Goal: Find specific page/section: Find specific page/section

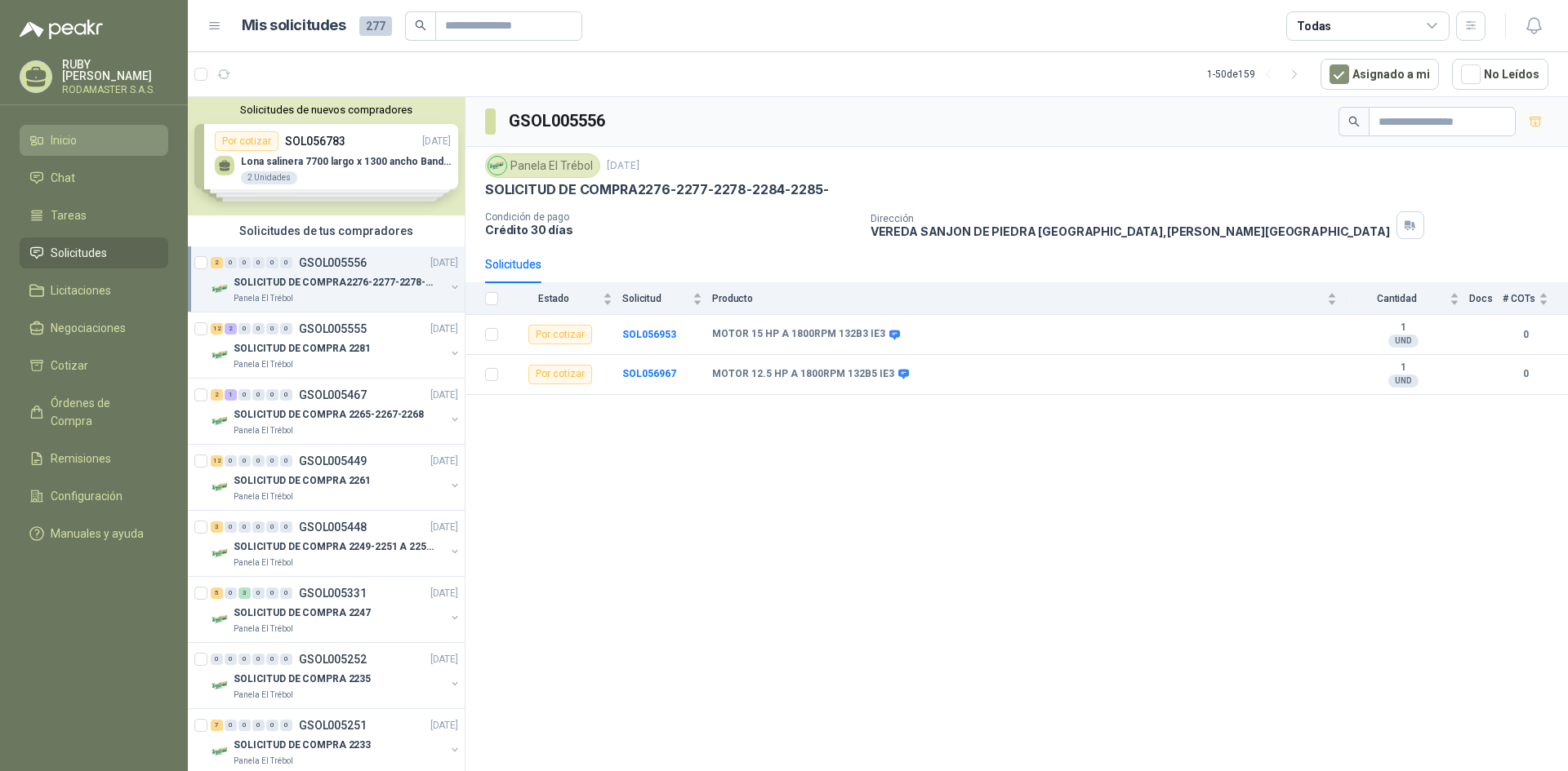
click at [60, 149] on link "Inicio" at bounding box center [94, 140] width 149 height 31
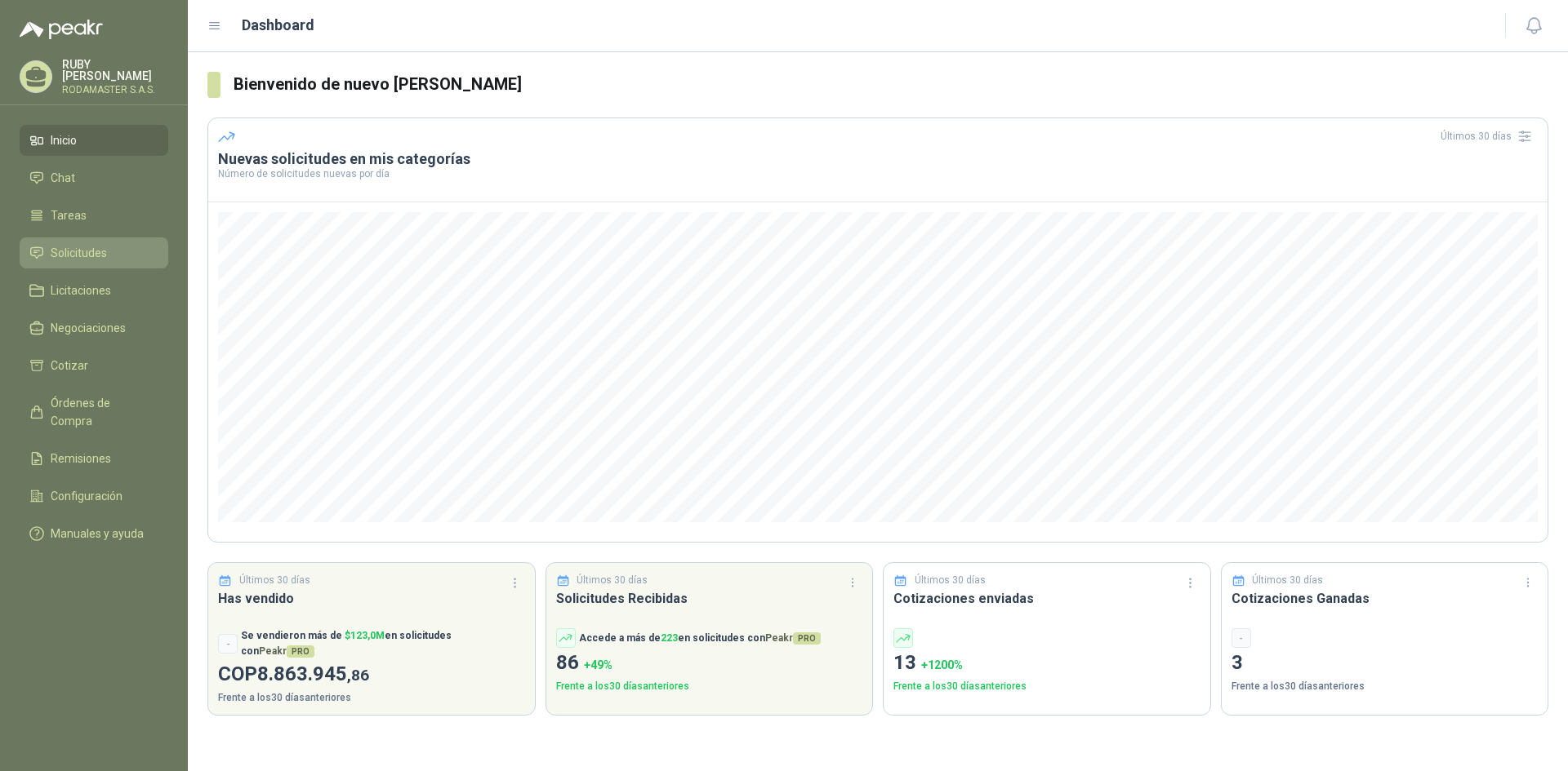
click at [105, 253] on span "Solicitudes" at bounding box center [78, 253] width 57 height 18
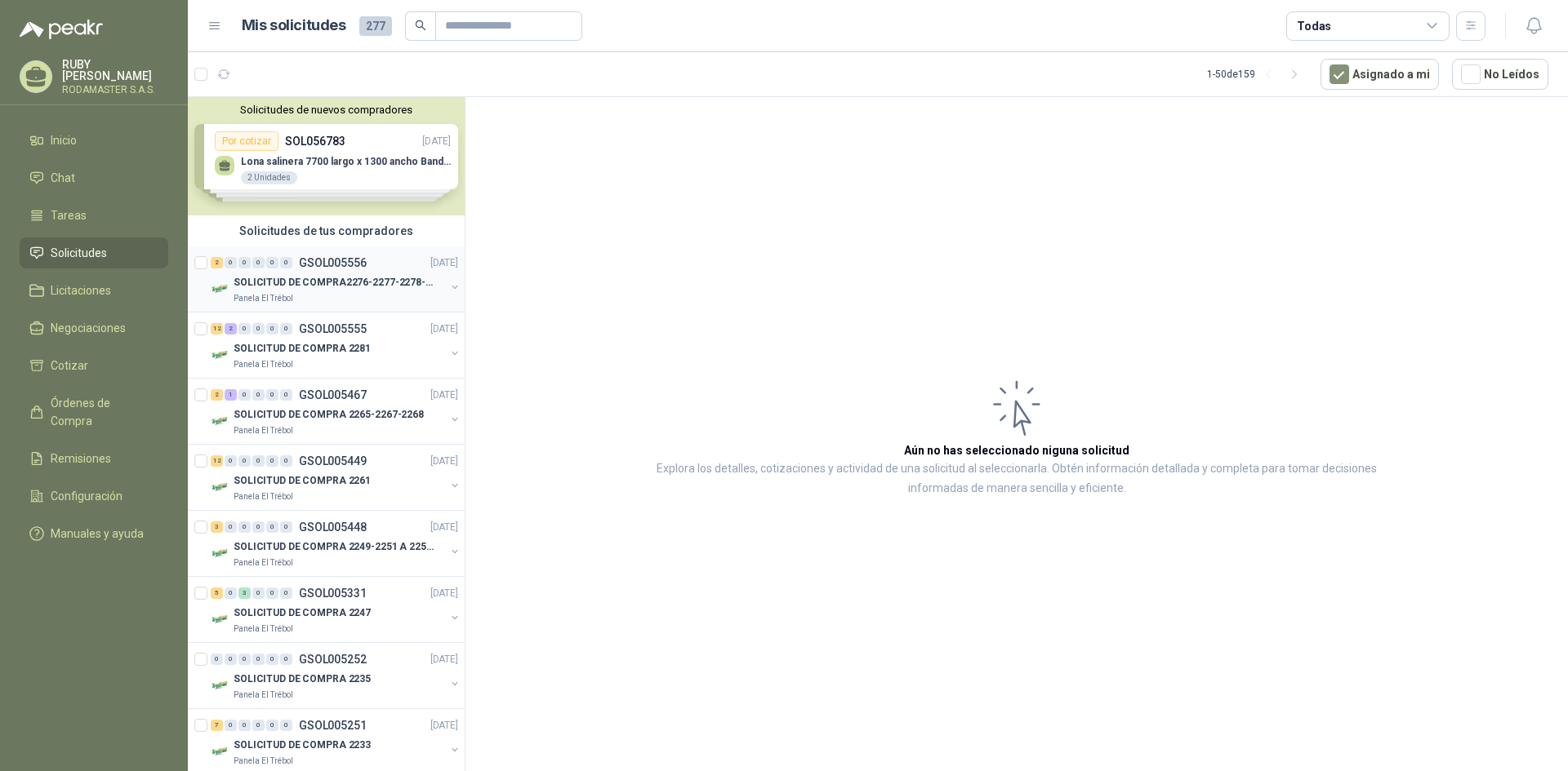
click at [316, 274] on div "SOLICITUD DE COMPRA2276-2277-2278-2284-2285-" at bounding box center [338, 283] width 211 height 20
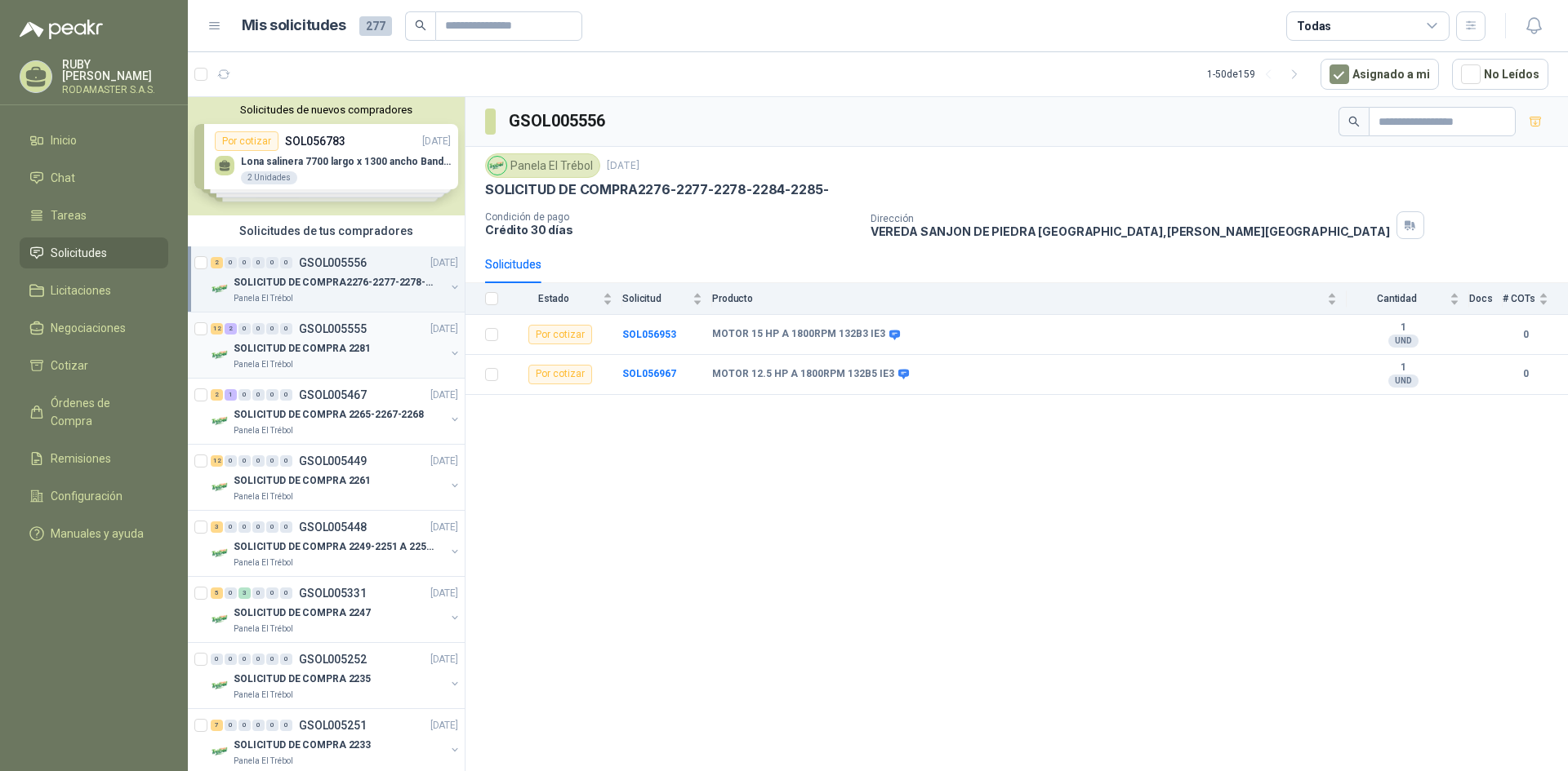
click at [309, 358] on div "Panela El Trébol" at bounding box center [338, 364] width 211 height 13
